Goal: Task Accomplishment & Management: Use online tool/utility

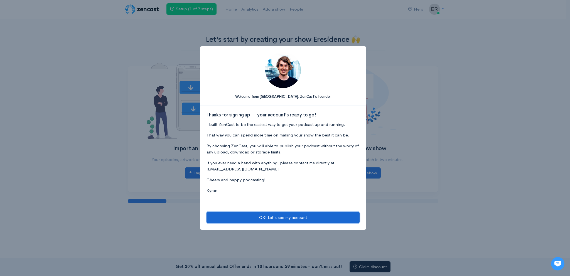
click at [261, 214] on button "OK! Let's see my account" at bounding box center [282, 217] width 153 height 11
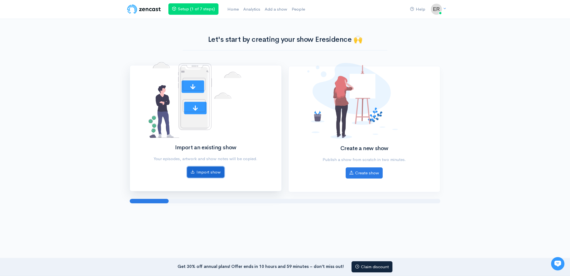
click at [199, 175] on link "Import show" at bounding box center [205, 171] width 37 height 11
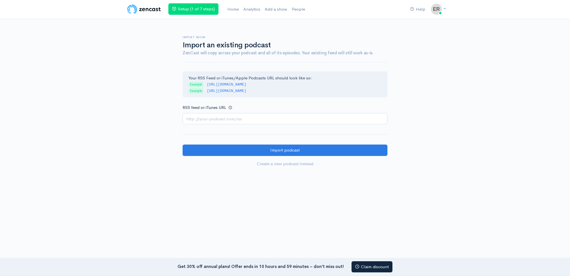
click at [260, 117] on input "RSS feed or iTunes URL" at bounding box center [284, 118] width 205 height 11
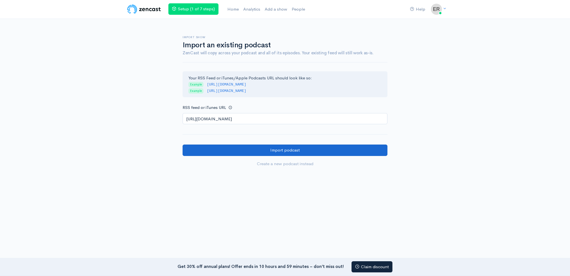
type input "[URL][DOMAIN_NAME]"
click at [250, 149] on input "Import podcast" at bounding box center [284, 149] width 205 height 11
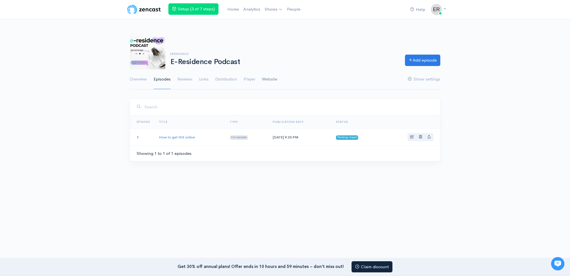
click at [263, 82] on link "Website" at bounding box center [269, 79] width 15 height 20
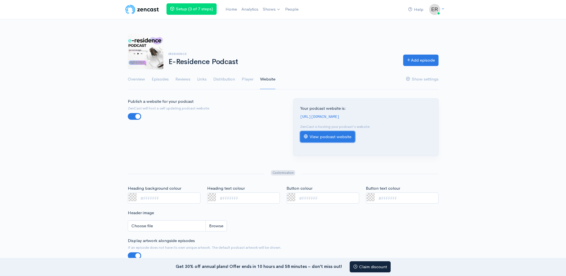
click at [317, 136] on link "View podcast website" at bounding box center [327, 136] width 55 height 11
